Goal: Find specific page/section: Find specific page/section

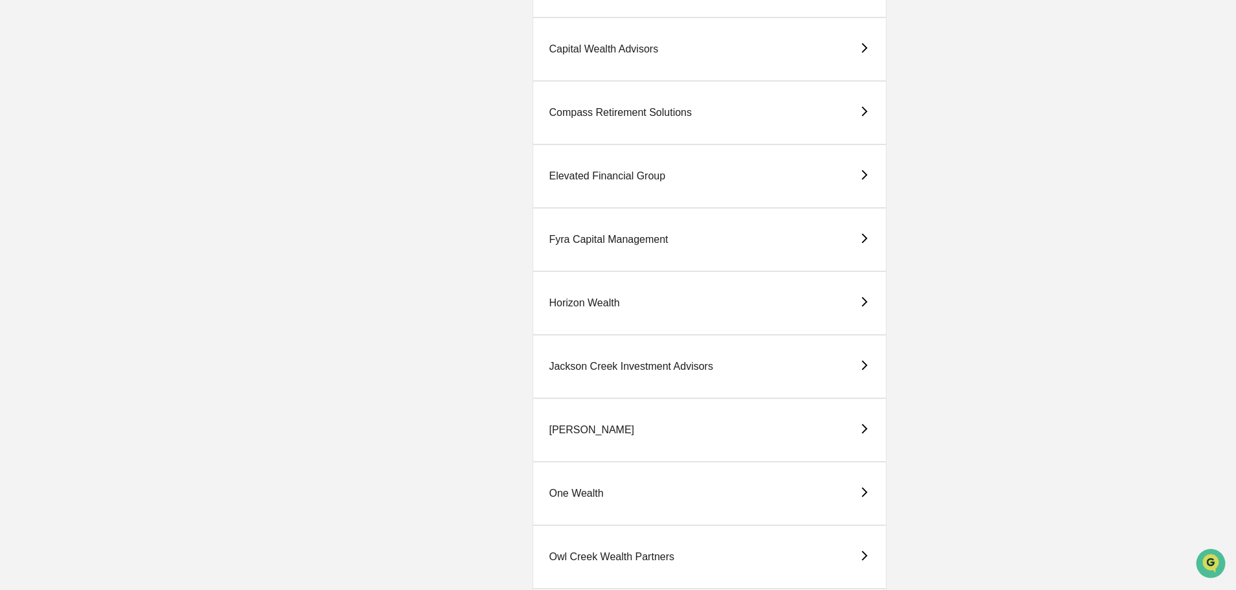
scroll to position [777, 0]
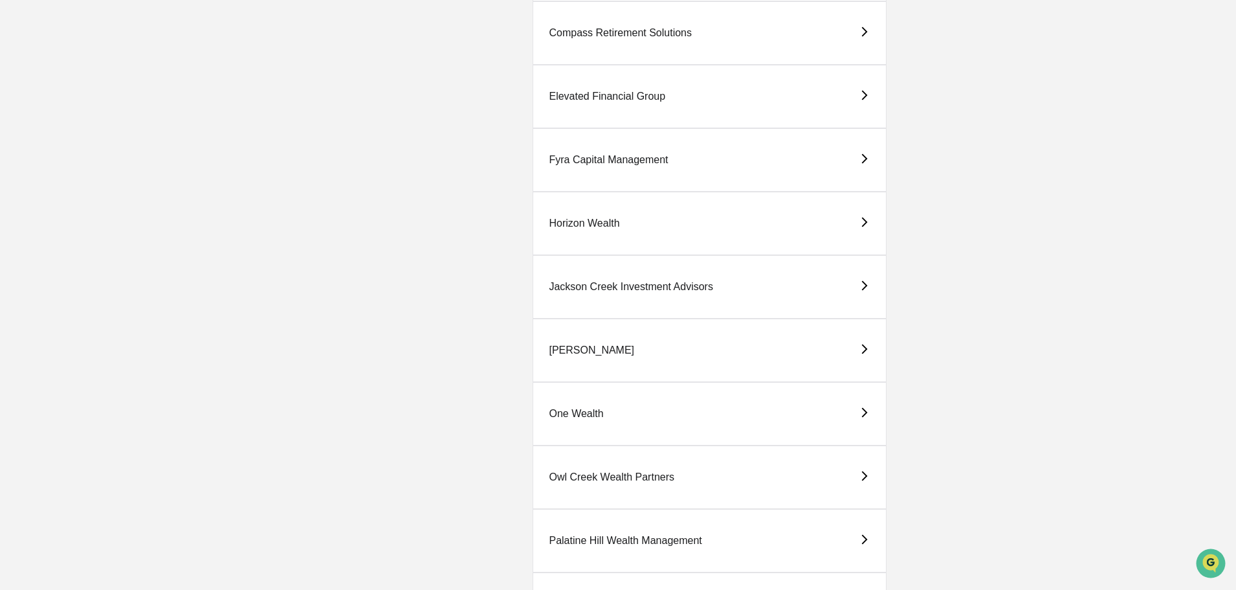
click at [602, 412] on div "One Wealth" at bounding box center [576, 414] width 54 height 12
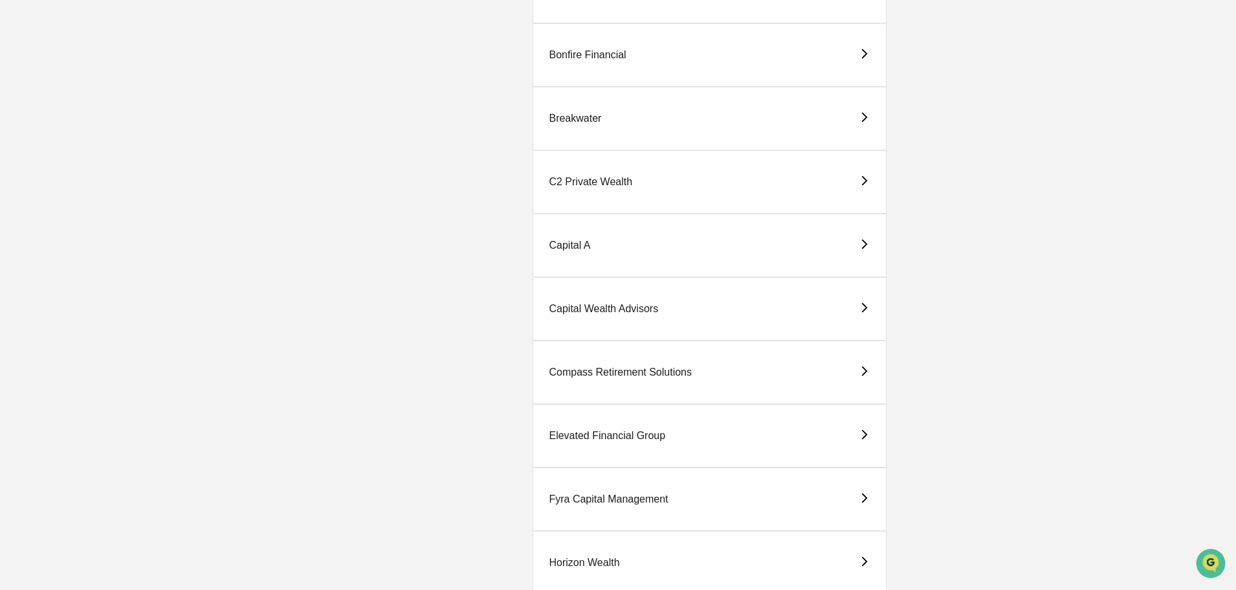
scroll to position [453, 0]
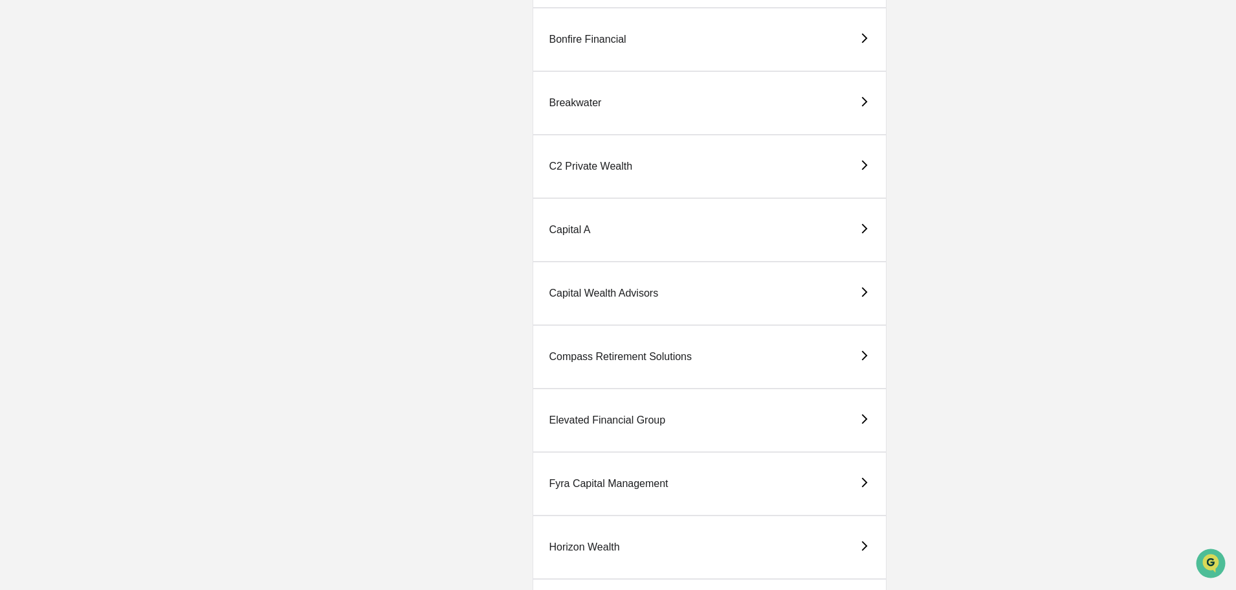
click at [573, 544] on div "Horizon Wealth" at bounding box center [584, 547] width 71 height 12
